Goal: Find specific page/section: Find specific page/section

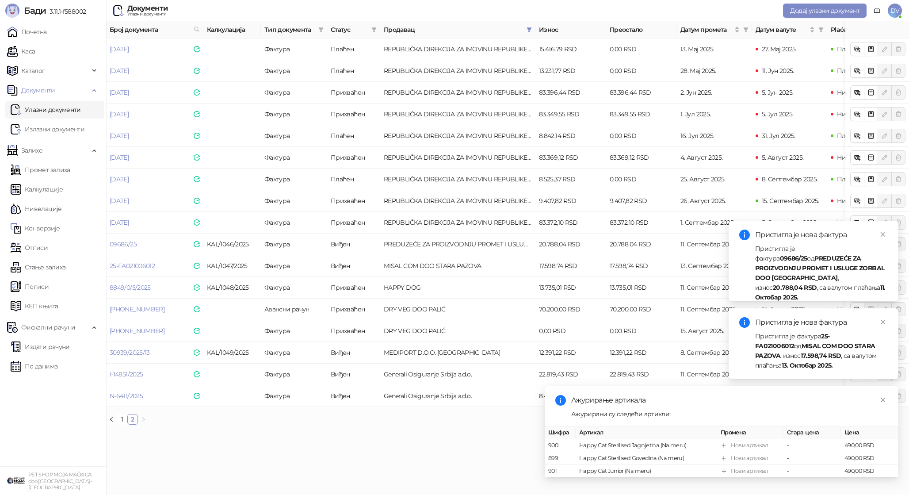
click at [42, 31] on link "Почетна" at bounding box center [27, 32] width 40 height 18
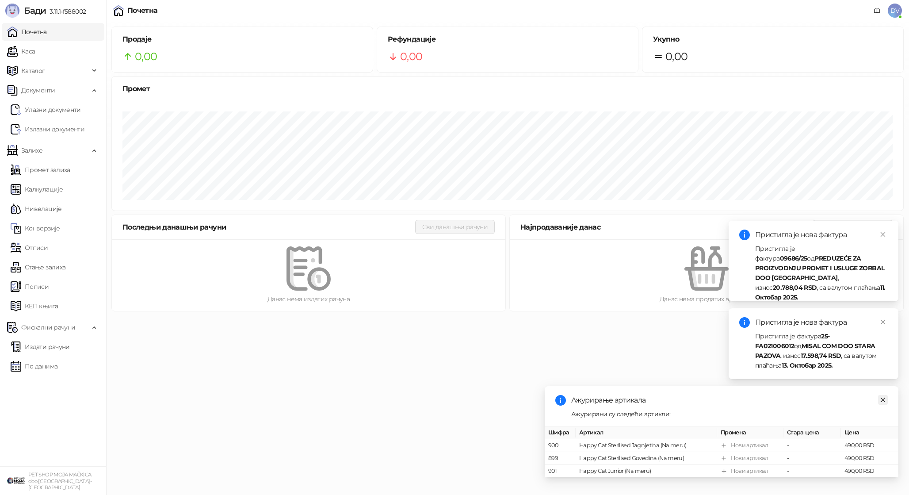
click at [884, 399] on icon "close" at bounding box center [883, 400] width 6 height 6
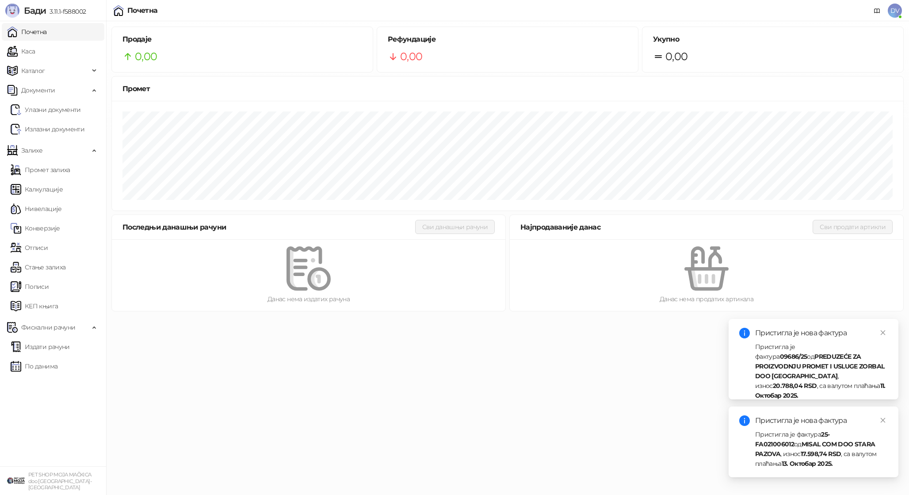
click at [798, 442] on strong "MISAL COM DOO STARA PAZOVA" at bounding box center [815, 449] width 120 height 18
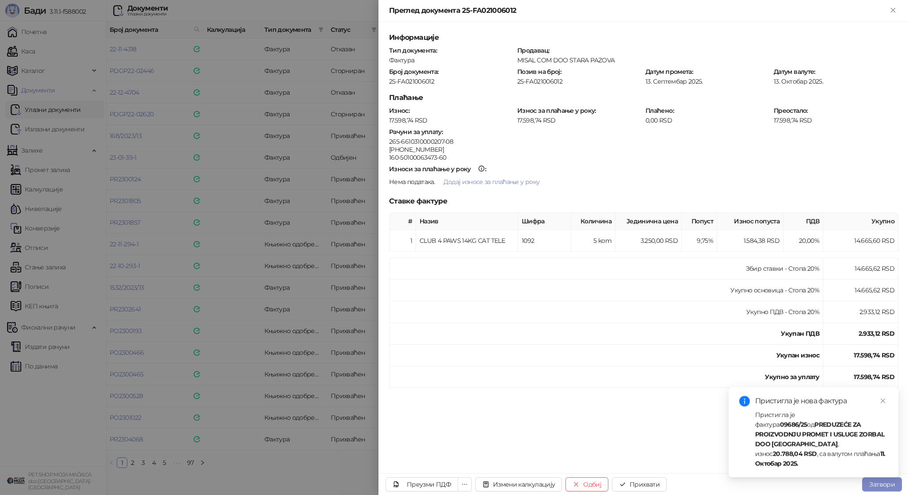
click at [815, 439] on div "Пристигла је фактура 09686/25 од PREDUZEĆE ZA PROIZVODNJU PROMET I USLUGE ZORBA…" at bounding box center [821, 439] width 133 height 58
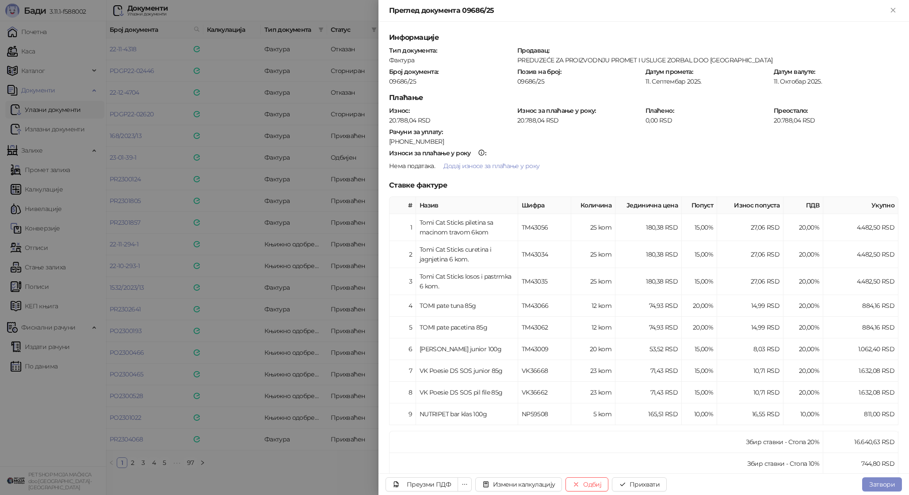
click at [266, 304] on div at bounding box center [454, 247] width 909 height 495
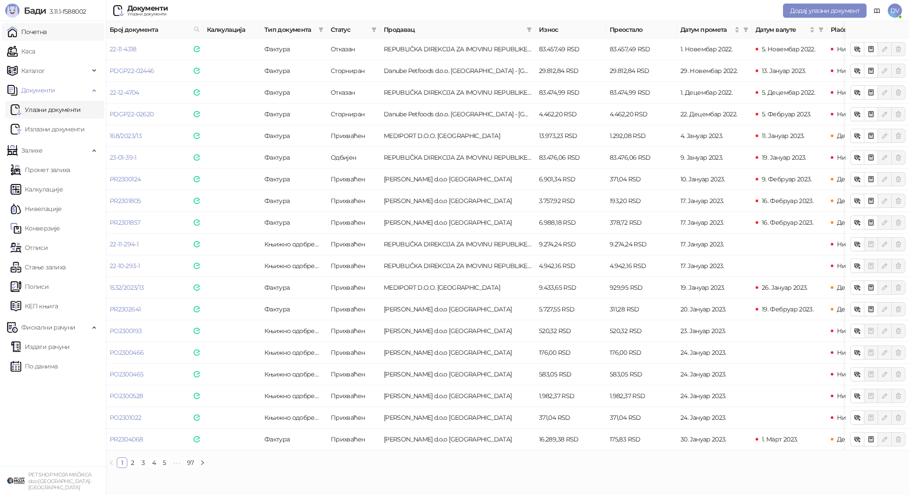
click at [47, 37] on link "Почетна" at bounding box center [27, 32] width 40 height 18
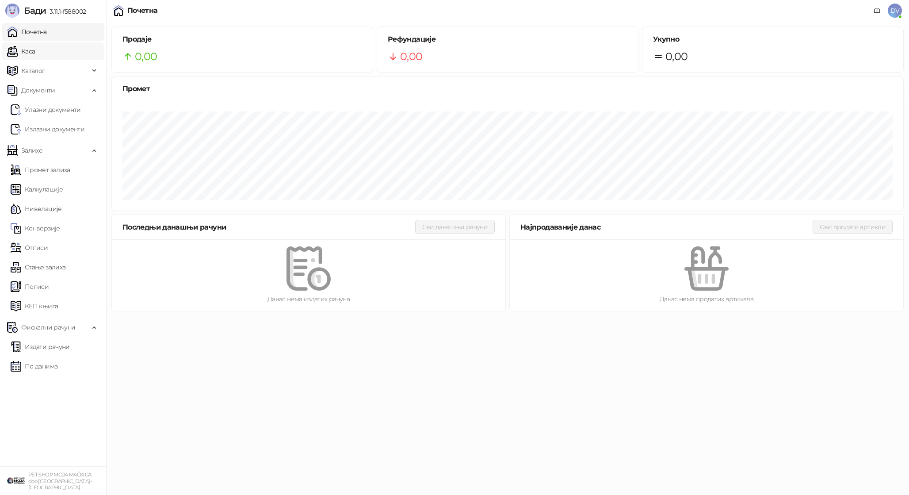
click at [35, 52] on link "Каса" at bounding box center [21, 51] width 28 height 18
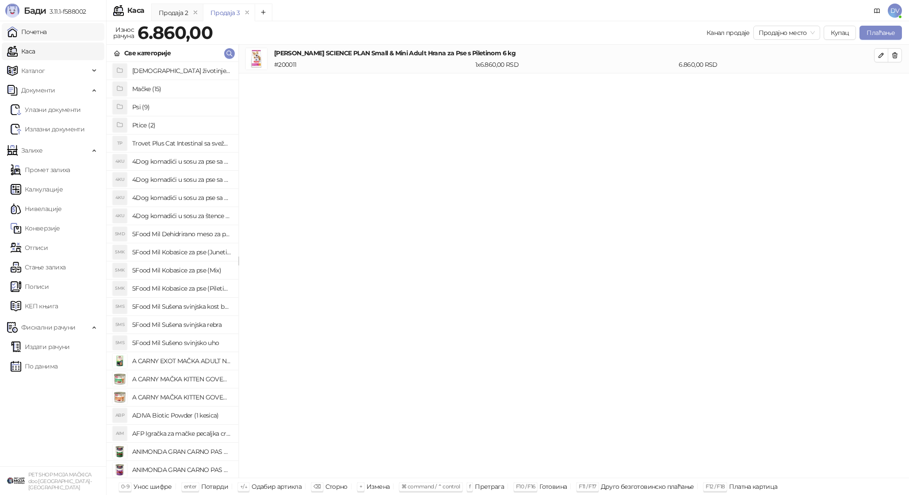
click at [47, 31] on link "Почетна" at bounding box center [27, 32] width 40 height 18
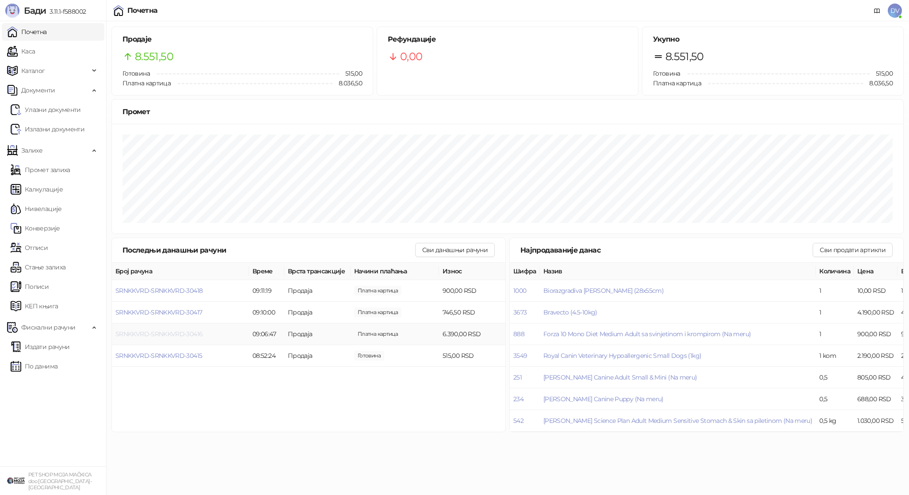
click at [191, 333] on span "SRNKKVRD-SRNKKVRD-30416" at bounding box center [158, 334] width 87 height 8
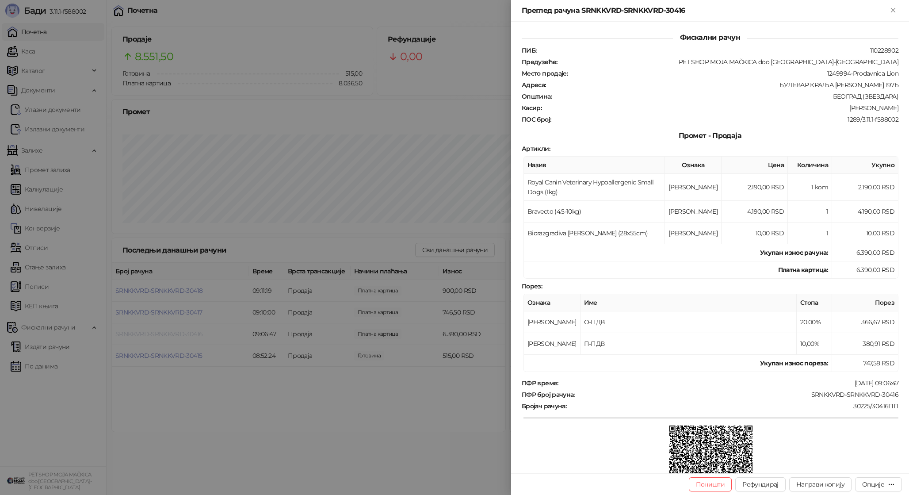
click at [191, 333] on div at bounding box center [454, 247] width 909 height 495
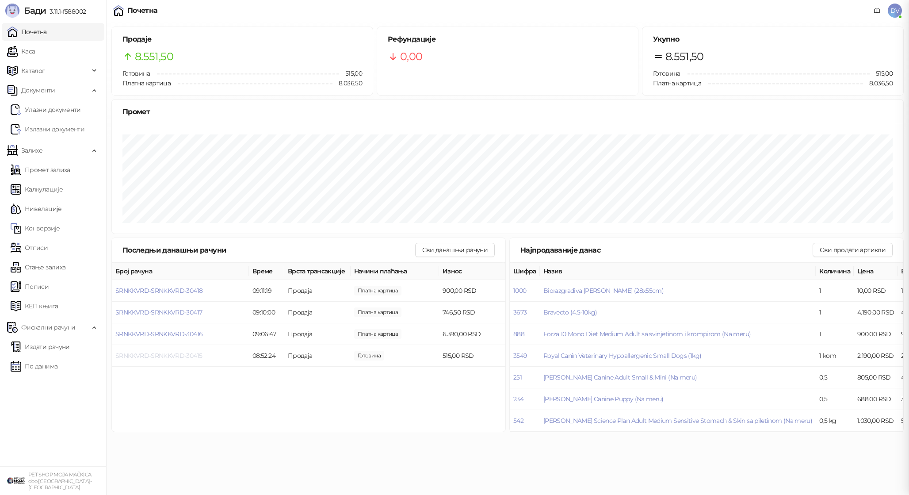
click at [193, 356] on span "SRNKKVRD-SRNKKVRD-30415" at bounding box center [158, 355] width 87 height 8
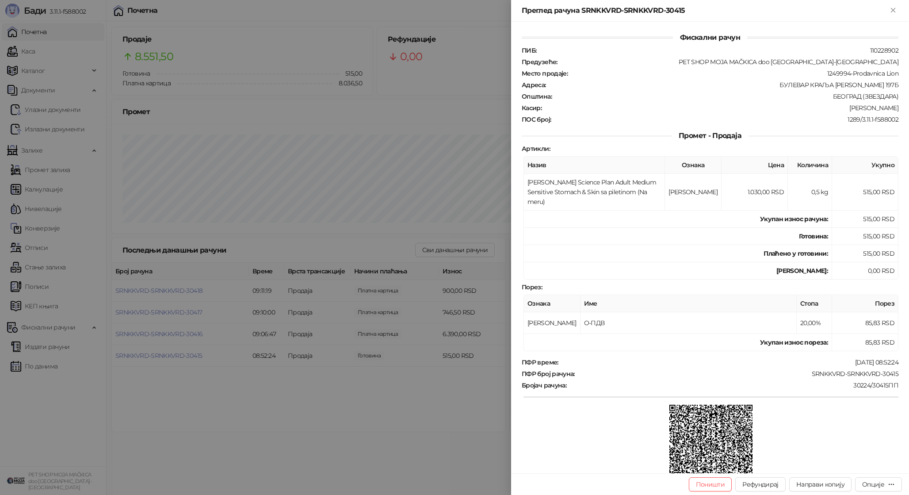
click at [194, 357] on div at bounding box center [454, 247] width 909 height 495
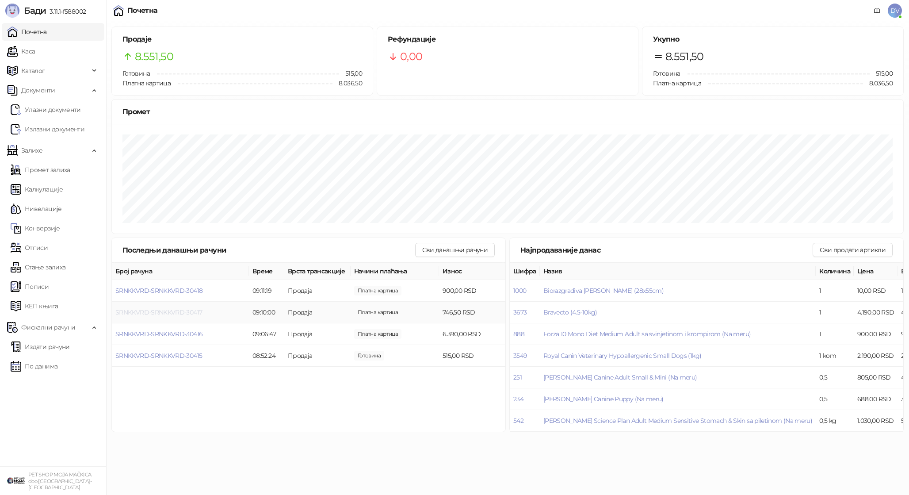
click at [194, 312] on span "SRNKKVRD-SRNKKVRD-30417" at bounding box center [158, 312] width 87 height 8
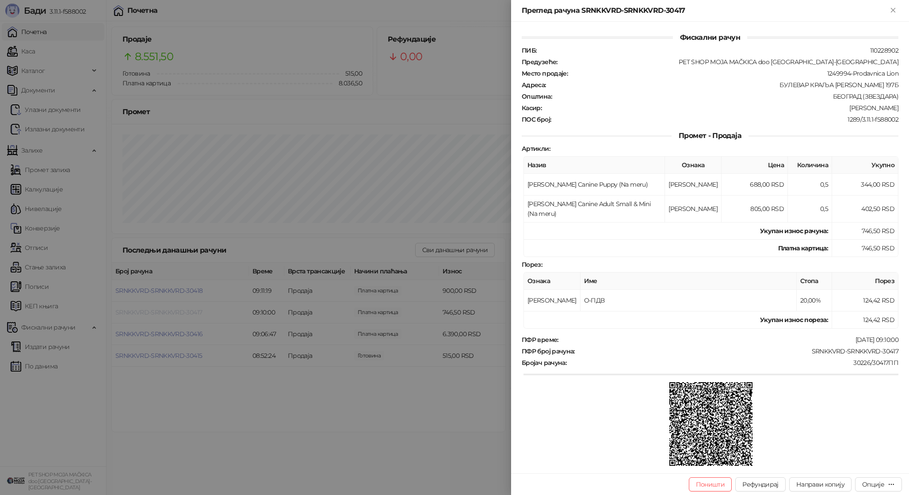
click at [194, 312] on div at bounding box center [454, 247] width 909 height 495
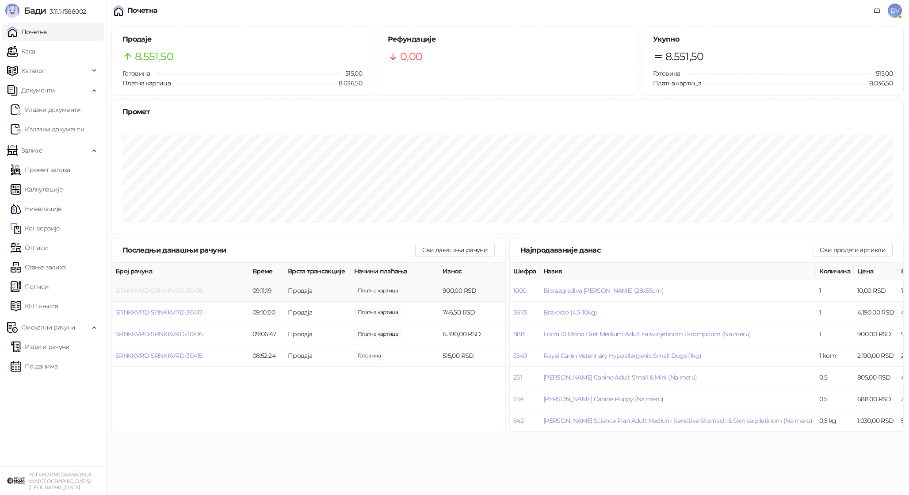
click at [191, 289] on span "SRNKKVRD-SRNKKVRD-30418" at bounding box center [158, 290] width 87 height 8
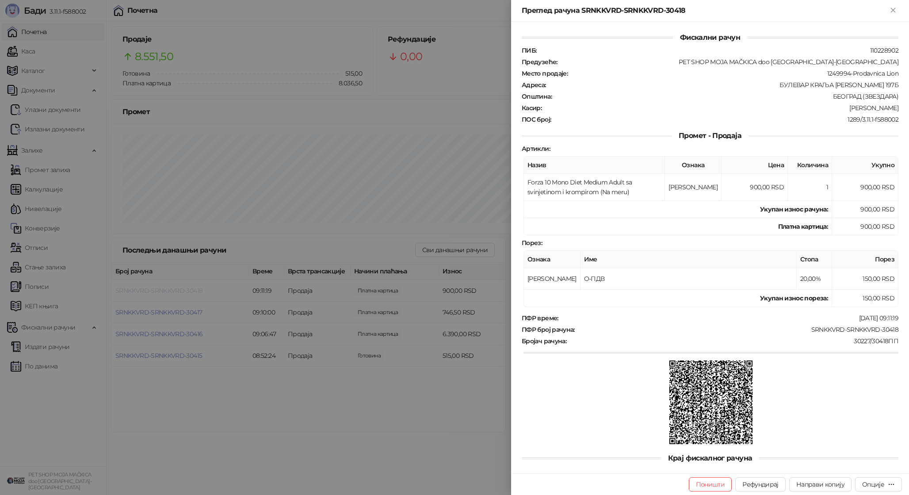
click at [191, 289] on div at bounding box center [454, 247] width 909 height 495
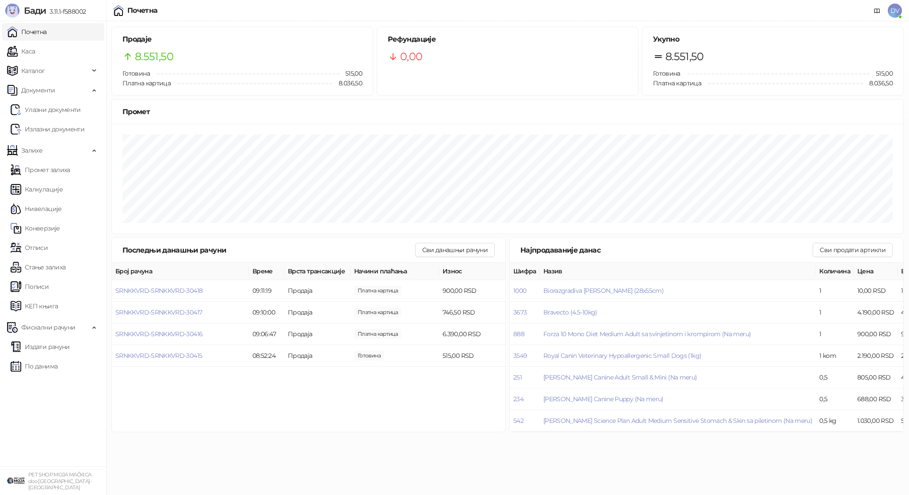
click at [46, 41] on ul "Почетна Каса Каталог Документи Улазни документи Излазни документи Залихе Промет…" at bounding box center [53, 243] width 106 height 445
click at [35, 50] on link "Каса" at bounding box center [21, 51] width 28 height 18
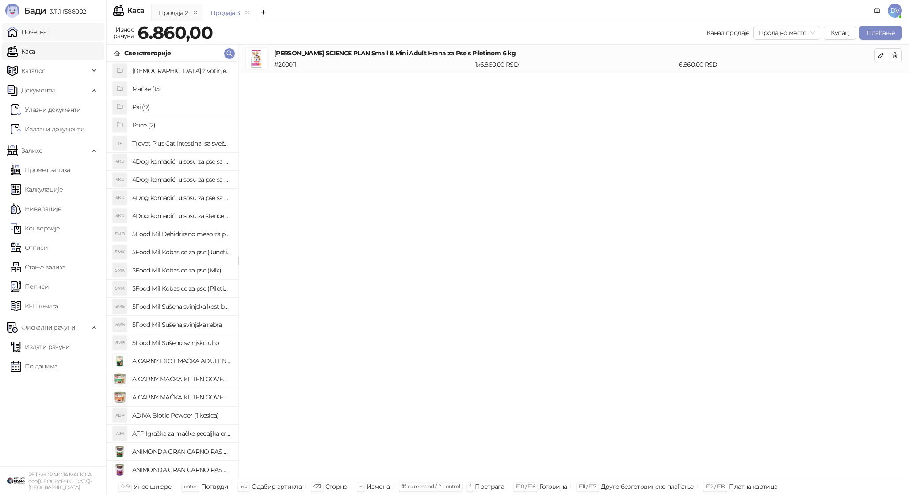
click at [47, 35] on link "Почетна" at bounding box center [27, 32] width 40 height 18
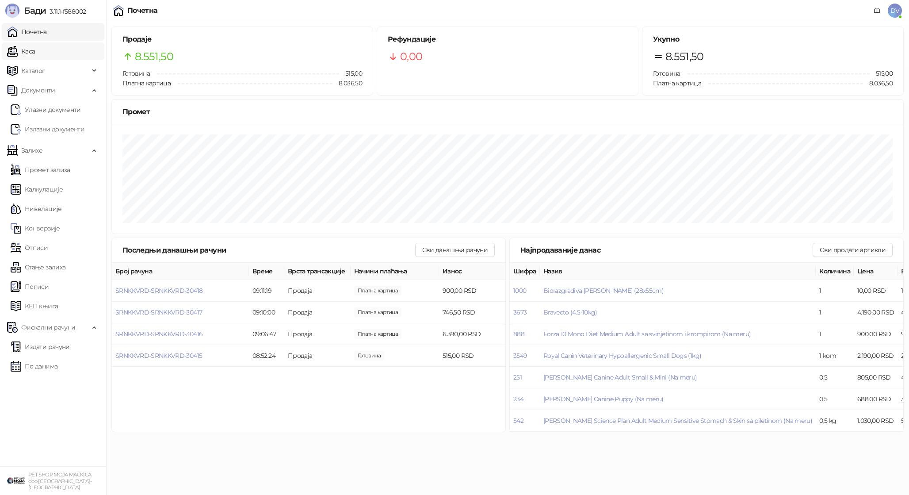
click at [35, 51] on link "Каса" at bounding box center [21, 51] width 28 height 18
click at [47, 37] on link "Почетна" at bounding box center [27, 32] width 40 height 18
click at [29, 48] on link "Каса" at bounding box center [21, 51] width 28 height 18
click at [42, 27] on link "Почетна" at bounding box center [27, 32] width 40 height 18
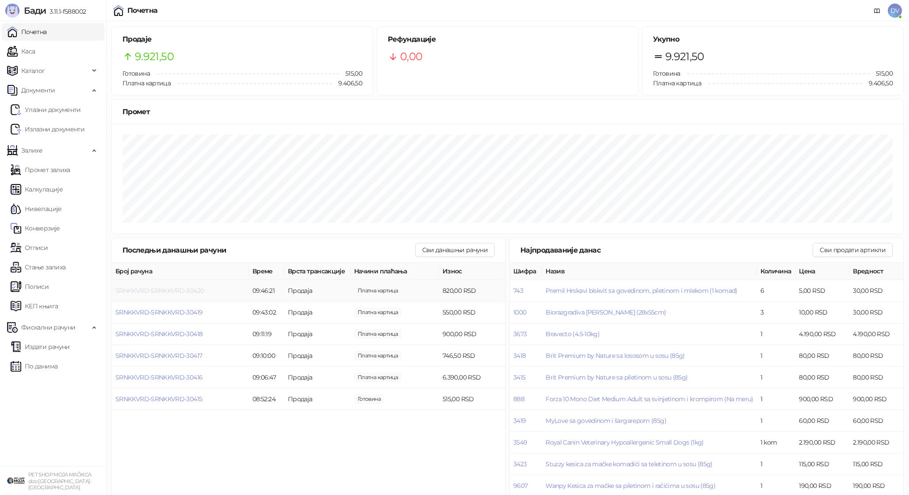
click at [165, 291] on span "SRNKKVRD-SRNKKVRD-30420" at bounding box center [159, 290] width 88 height 8
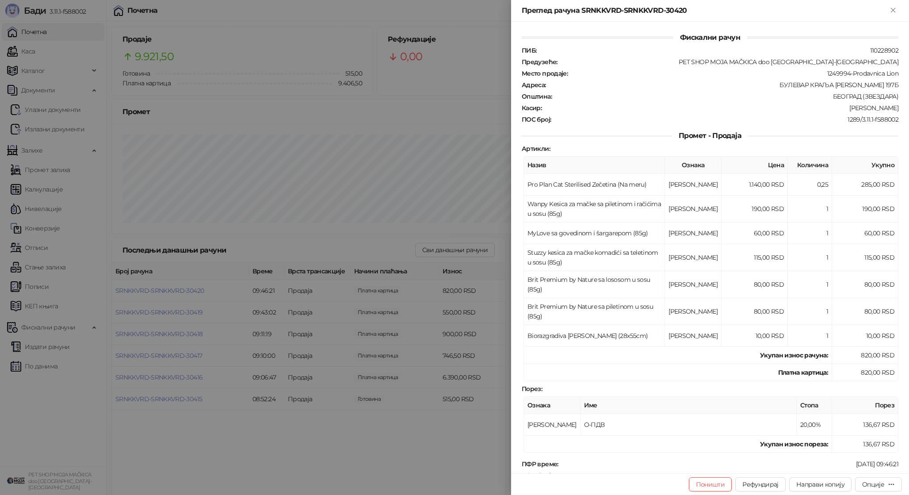
click at [165, 291] on div at bounding box center [454, 247] width 909 height 495
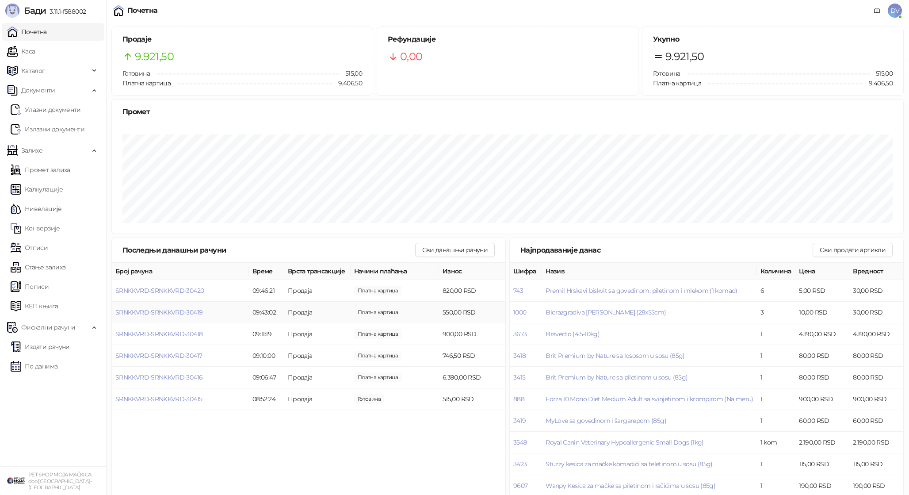
click at [173, 308] on td "SRNKKVRD-SRNKKVRD-30419" at bounding box center [180, 312] width 137 height 22
click at [173, 312] on span "SRNKKVRD-SRNKKVRD-30419" at bounding box center [158, 312] width 87 height 8
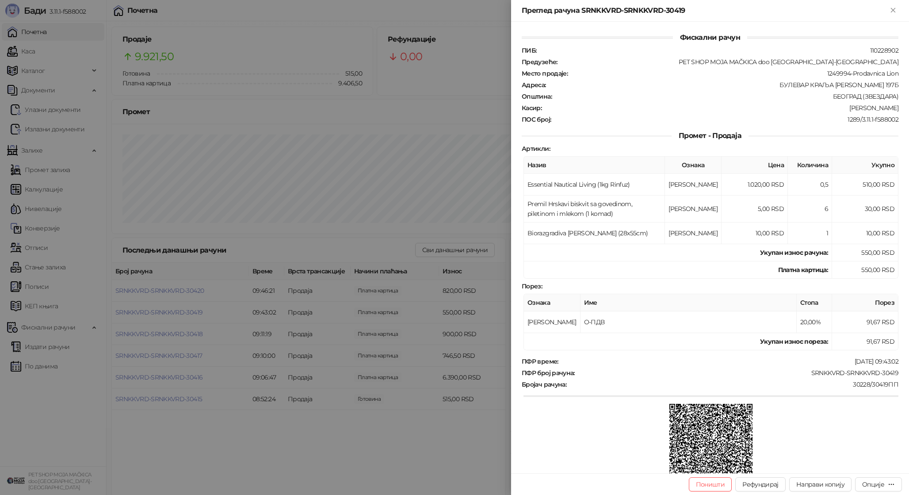
click at [148, 290] on div at bounding box center [454, 247] width 909 height 495
